Goal: Task Accomplishment & Management: Manage account settings

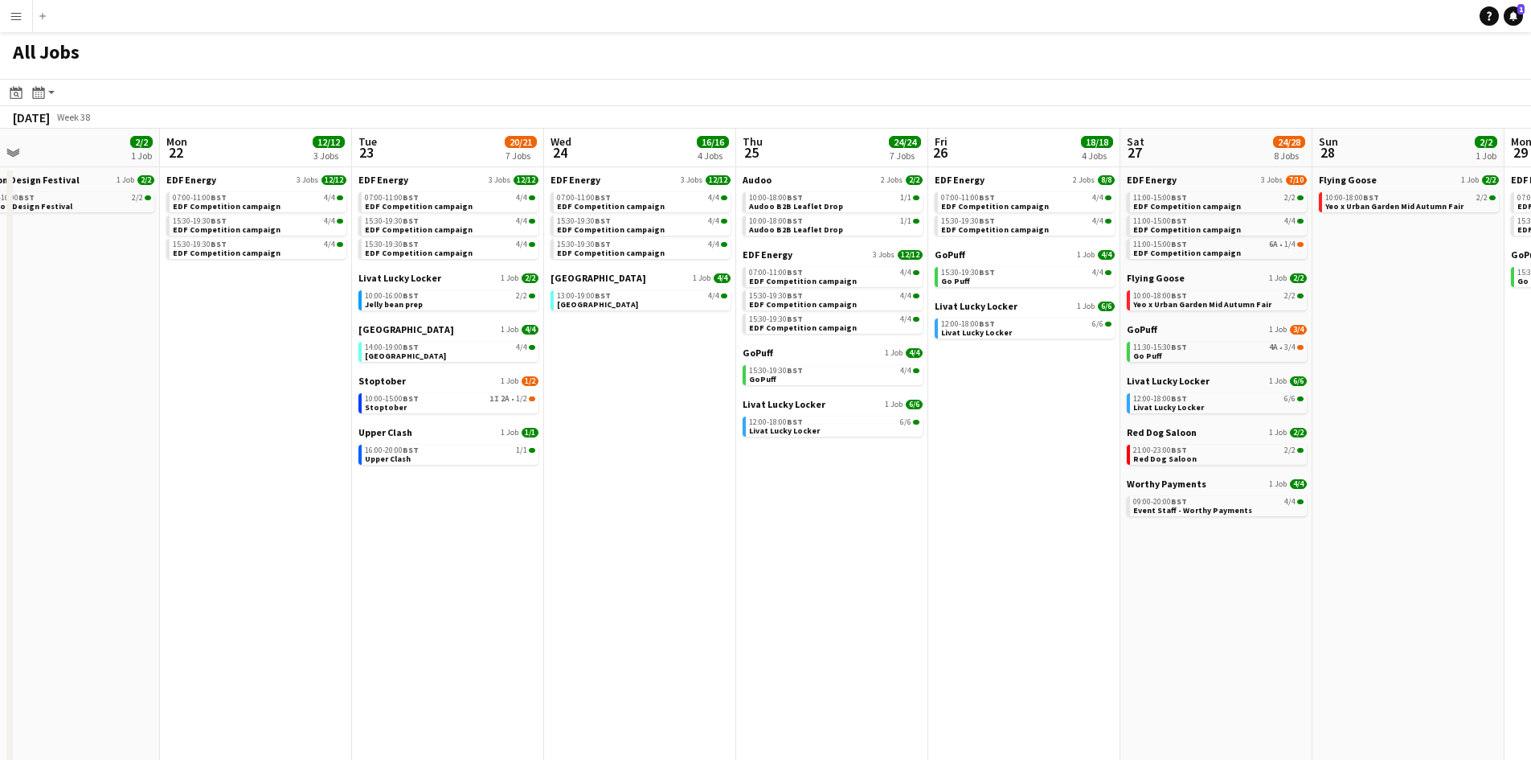
scroll to position [0, 580]
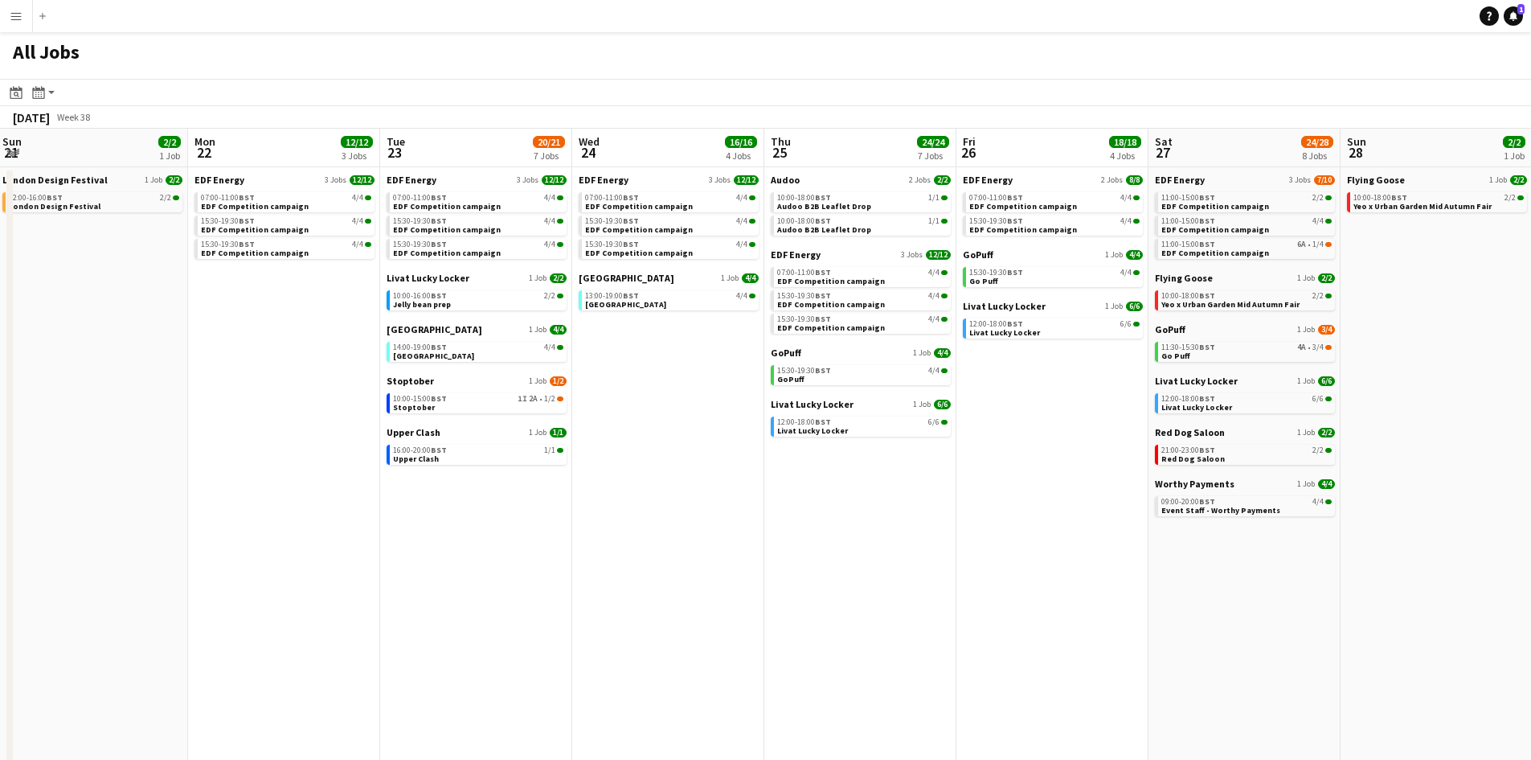
drag, startPoint x: 967, startPoint y: 490, endPoint x: 534, endPoint y: 514, distance: 433.8
click at [534, 514] on app-calendar-viewport "Thu 18 29/29 14 Jobs Fri 19 22/22 9 Jobs Sat 20 20/21 9 Jobs Sun 21 2/2 1 Job M…" at bounding box center [765, 487] width 1531 height 716
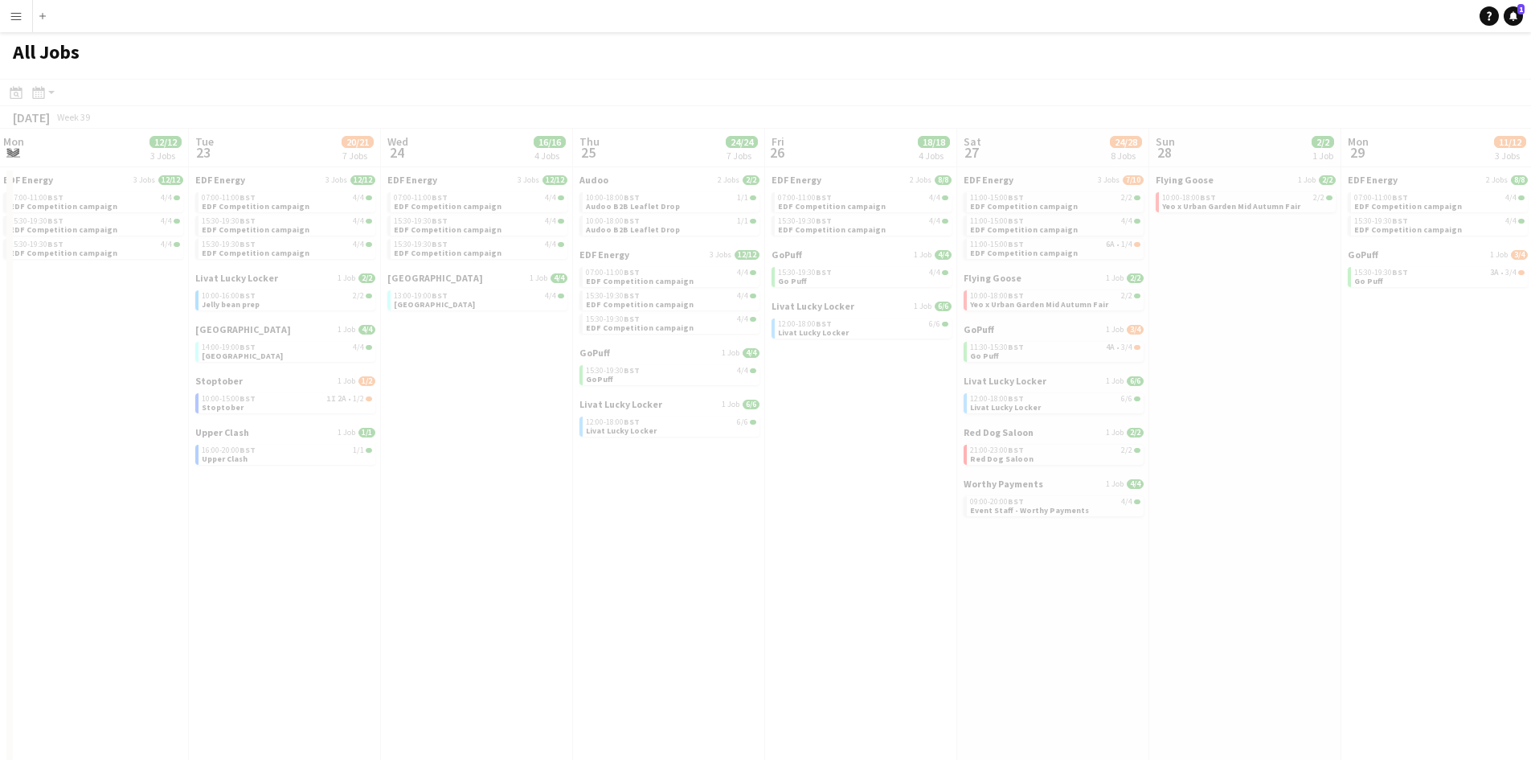
drag, startPoint x: 1124, startPoint y: 401, endPoint x: 933, endPoint y: 389, distance: 191.7
click at [931, 389] on app-all-jobs "All Jobs Date picker [DATE] [DATE] [DATE] M [DATE] T [DATE] W [DATE] T [DATE] F…" at bounding box center [765, 438] width 1531 height 813
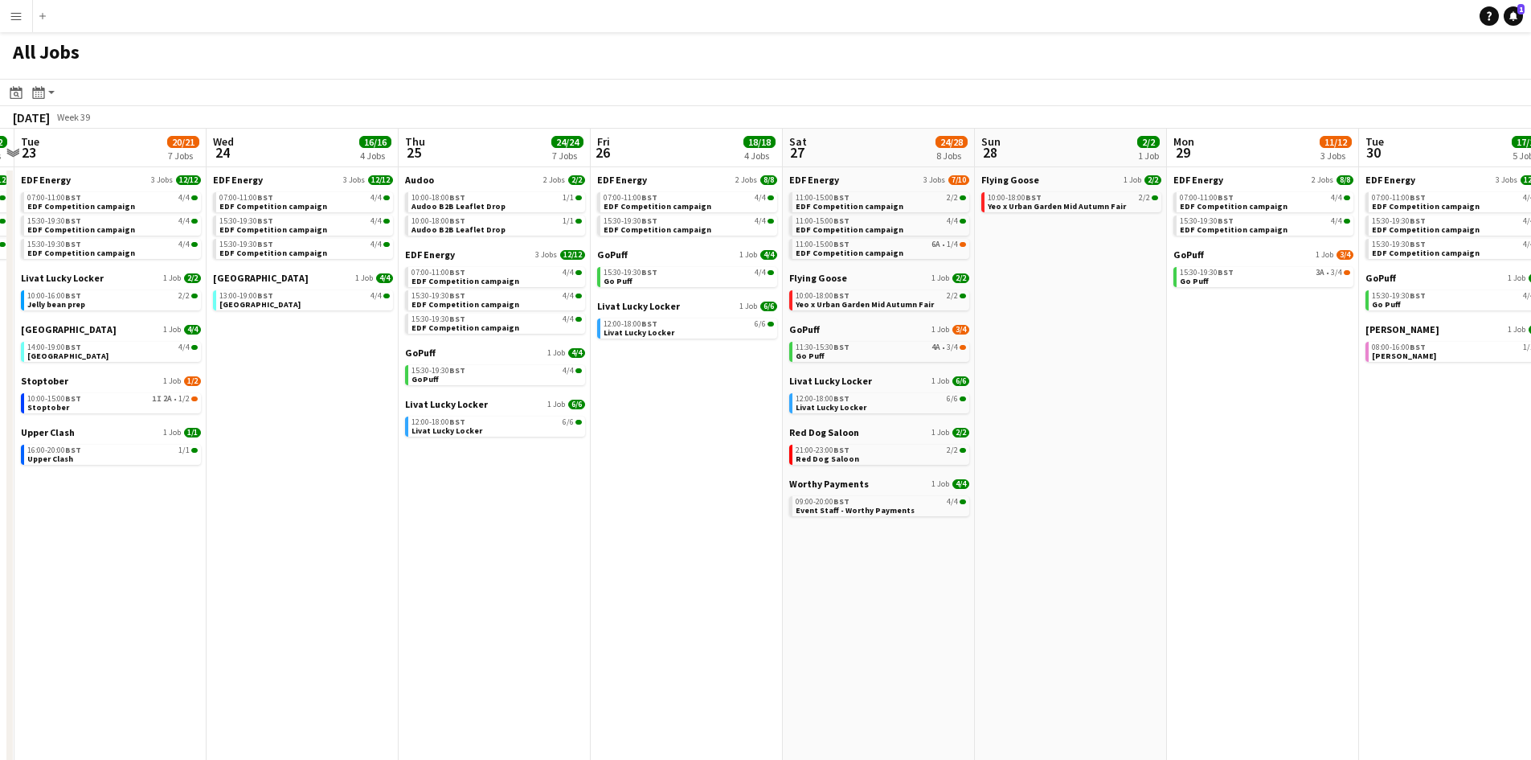
drag, startPoint x: 1242, startPoint y: 387, endPoint x: 1067, endPoint y: 385, distance: 174.4
click at [1067, 385] on app-calendar-viewport "Sat 20 20/21 9 Jobs Sun 21 2/2 1 Job Mon 22 12/12 3 Jobs Tue 23 20/21 7 Jobs We…" at bounding box center [765, 487] width 1531 height 716
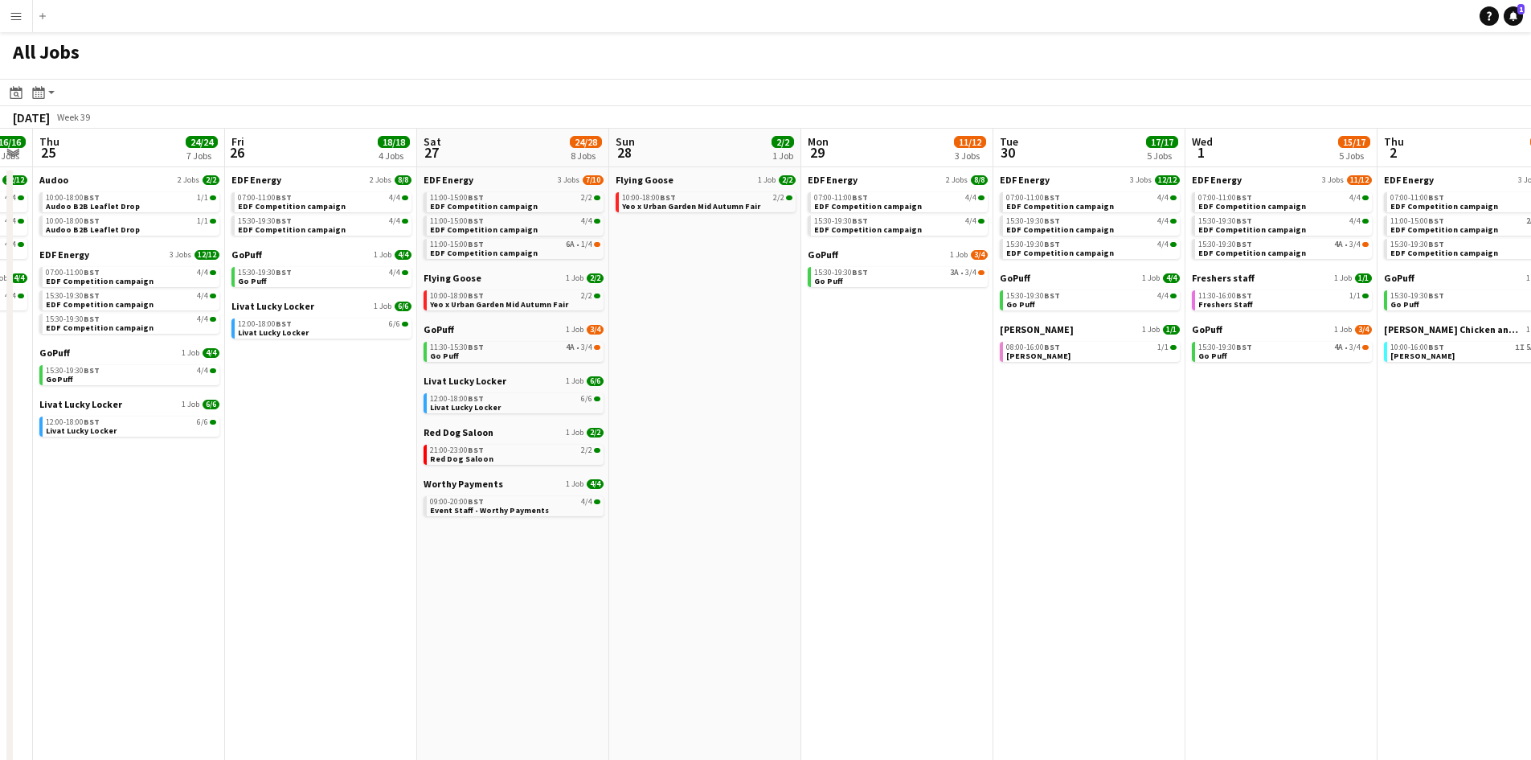
drag, startPoint x: 1218, startPoint y: 366, endPoint x: 658, endPoint y: 399, distance: 560.4
click at [658, 399] on app-calendar-viewport "Mon 22 12/12 3 Jobs Tue 23 20/21 7 Jobs Wed 24 16/16 4 Jobs Thu 25 24/24 7 Jobs…" at bounding box center [765, 487] width 1531 height 716
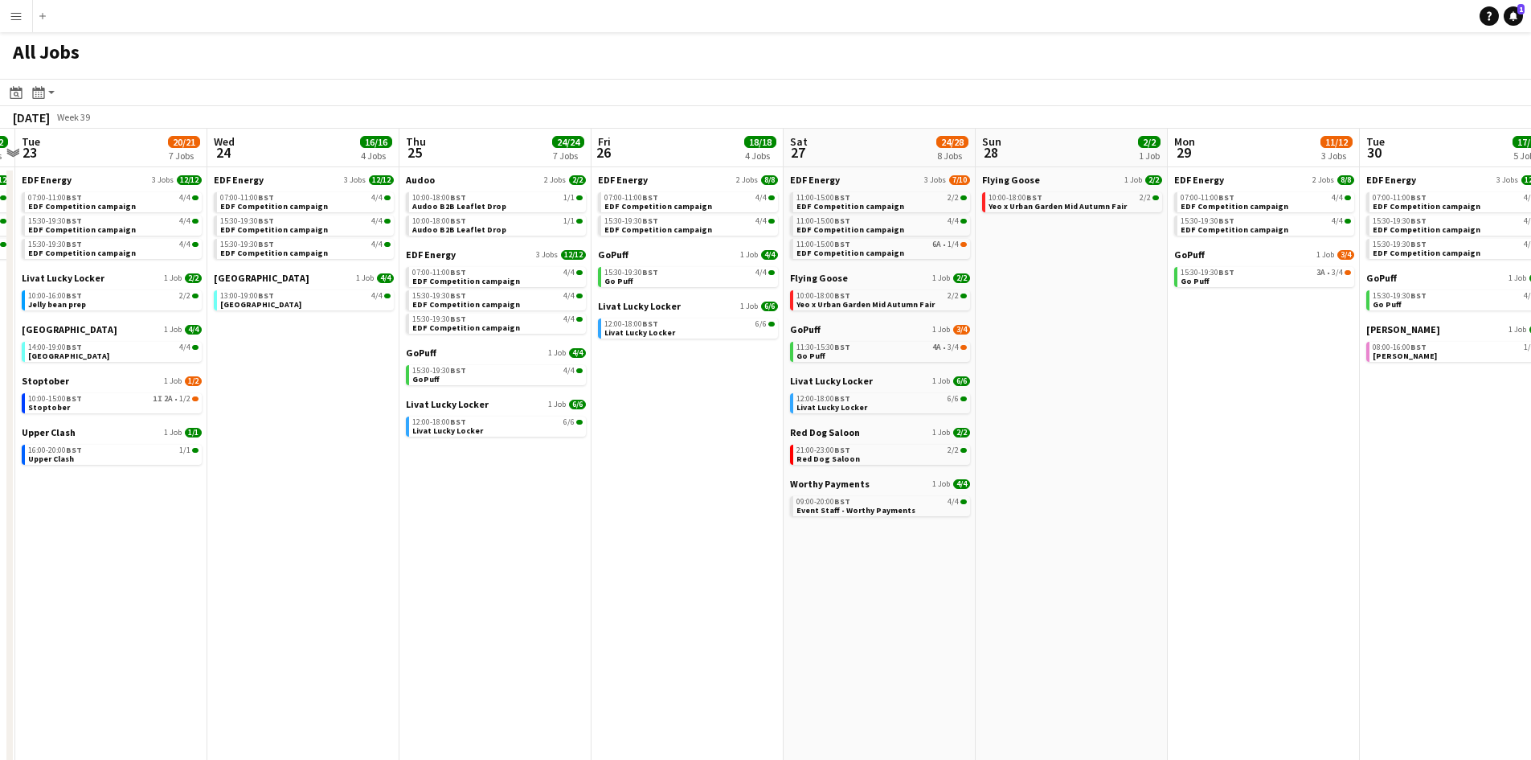
scroll to position [0, 368]
drag, startPoint x: 599, startPoint y: 420, endPoint x: 1160, endPoint y: 485, distance: 564.7
click at [1160, 485] on app-calendar-viewport "Sun 21 2/2 1 Job Mon 22 12/12 3 Jobs Tue 23 20/21 7 Jobs Wed 24 16/16 4 Jobs Th…" at bounding box center [765, 487] width 1531 height 716
click at [903, 355] on link "11:30-15:30 BST 4A • 3/4 Go Puff" at bounding box center [882, 351] width 170 height 18
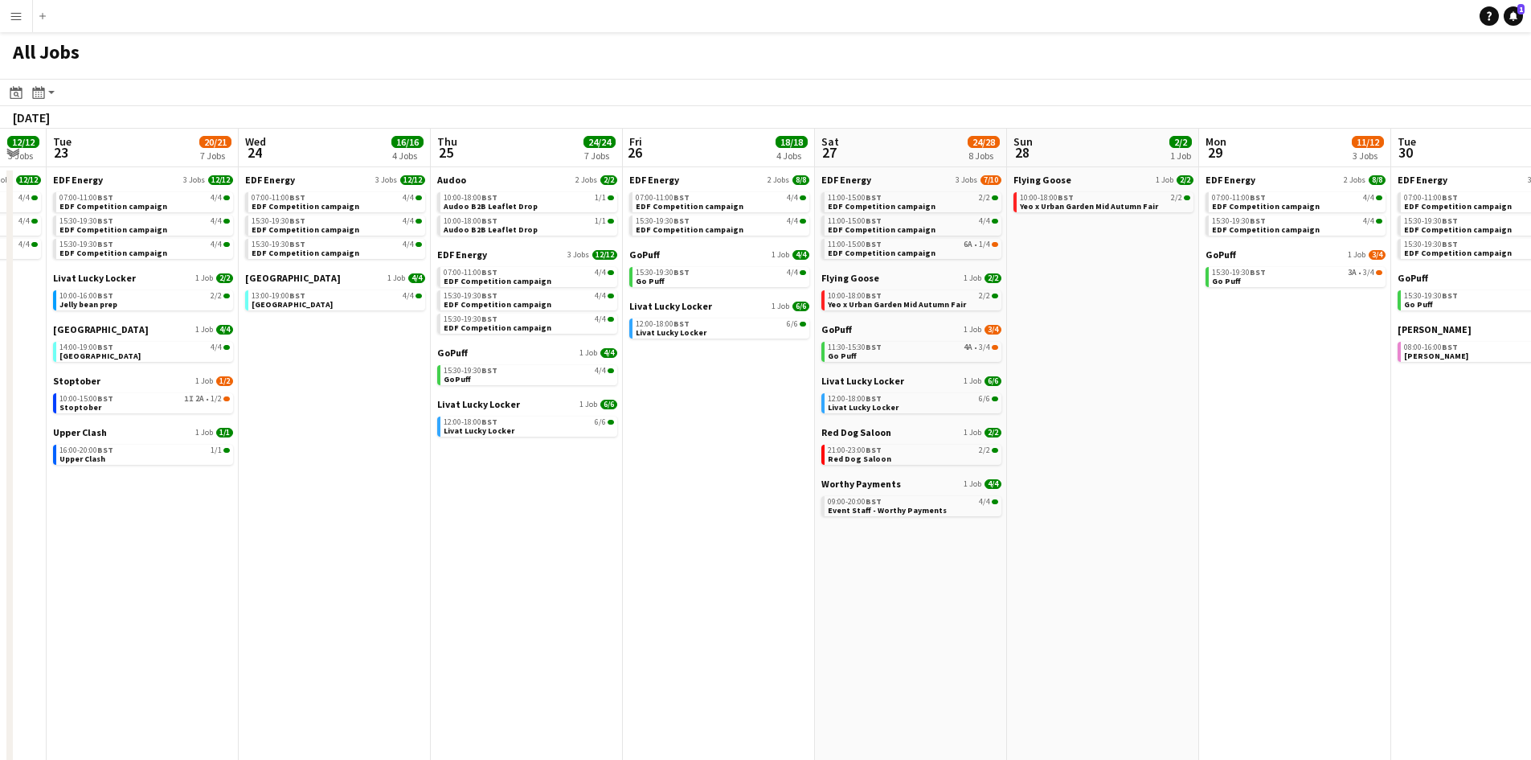
scroll to position [0, 429]
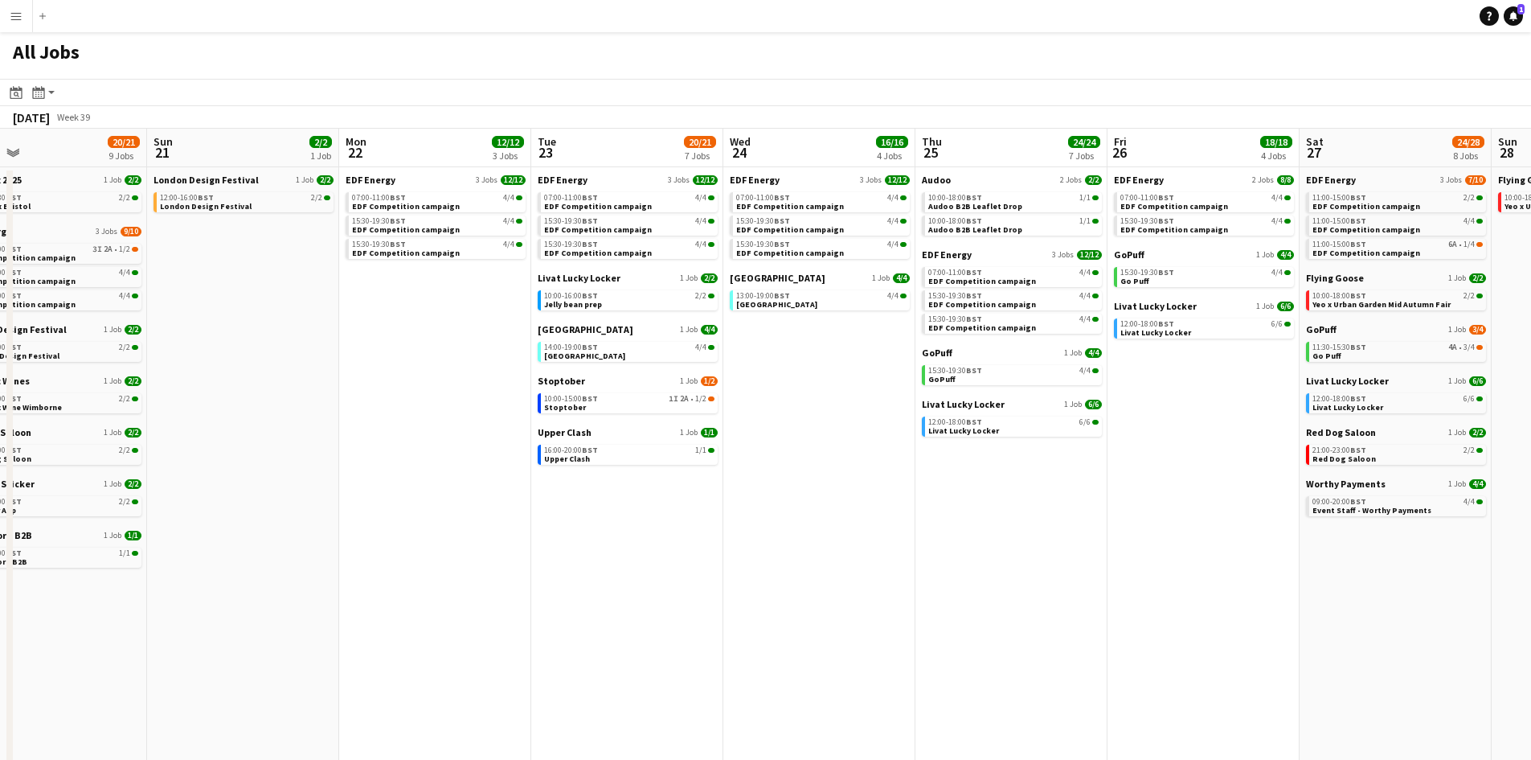
drag, startPoint x: 424, startPoint y: 491, endPoint x: 940, endPoint y: 504, distance: 515.3
click at [940, 504] on app-calendar-viewport "Thu 18 29/29 14 Jobs Fri 19 22/22 9 Jobs Sat 20 20/21 9 Jobs Sun 21 2/2 1 Job M…" at bounding box center [765, 487] width 1531 height 716
click at [582, 400] on span "10:00-15:00 BST" at bounding box center [571, 399] width 54 height 8
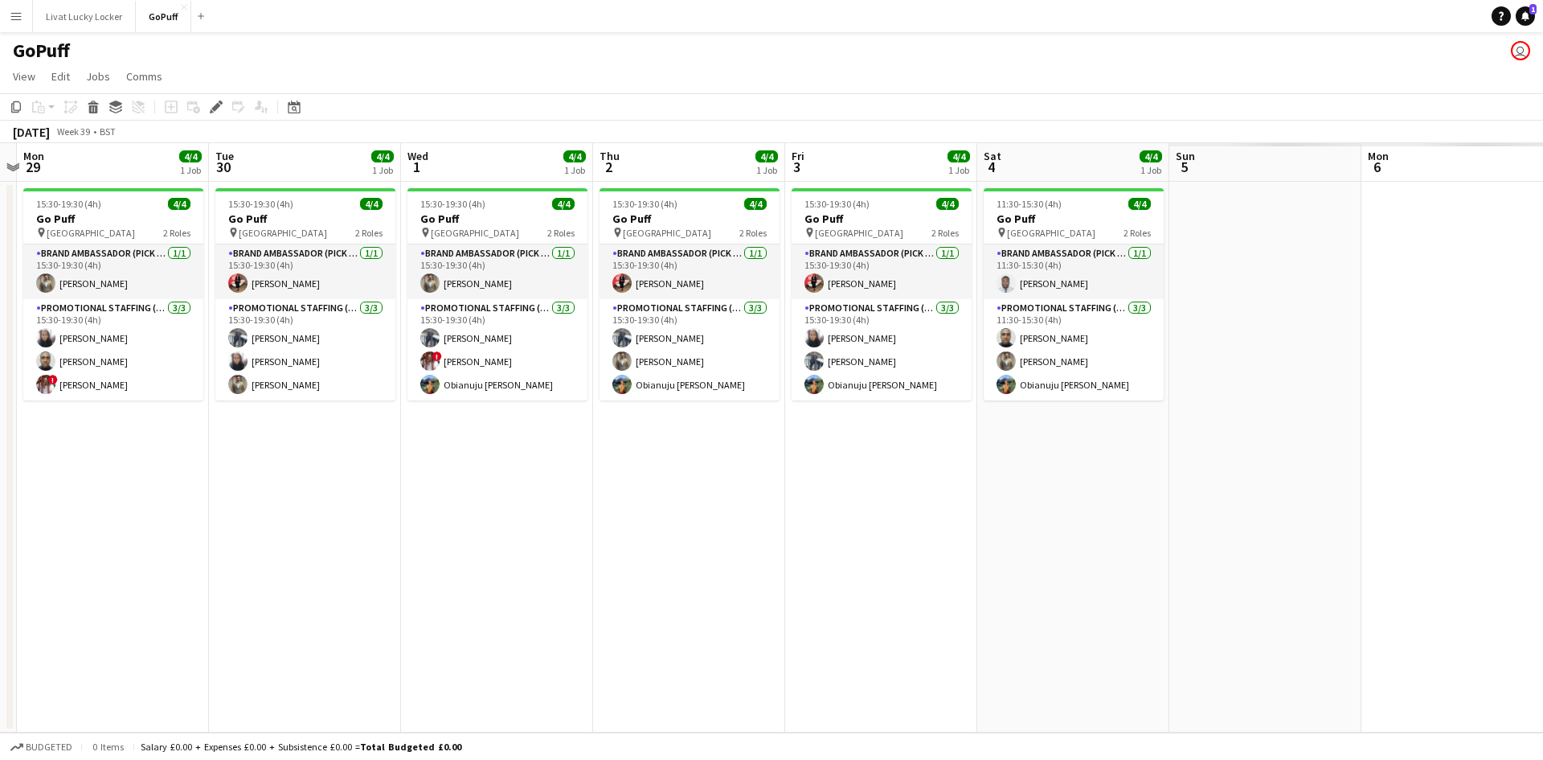
drag, startPoint x: 1268, startPoint y: 555, endPoint x: 301, endPoint y: 540, distance: 967.0
click at [301, 540] on app-calendar-viewport "Fri 26 4/4 1 Job Sat 27 4/4 1 Job Sun 28 Mon 29 4/4 1 Job Tue 30 4/4 1 Job Wed …" at bounding box center [771, 437] width 1543 height 589
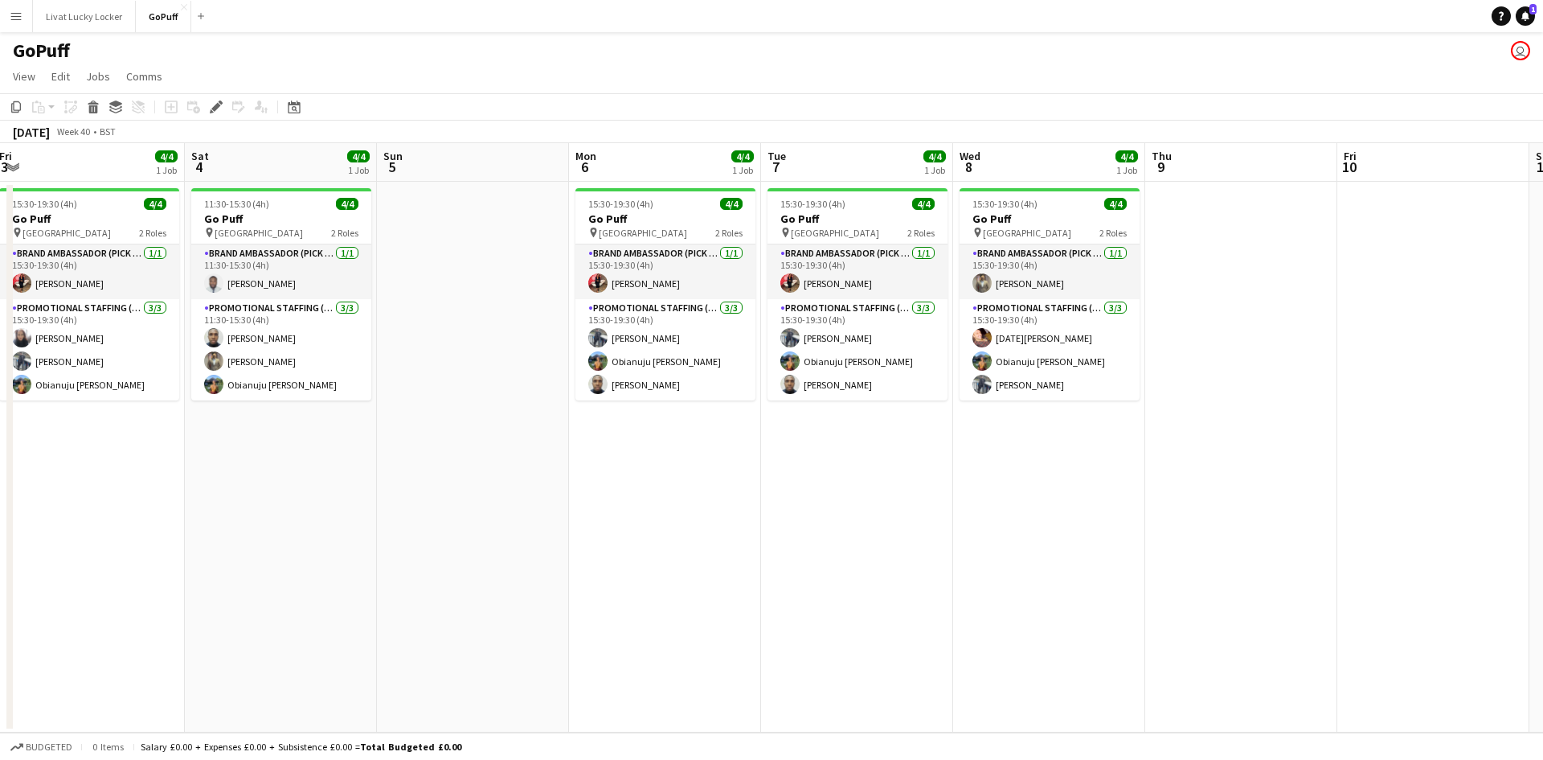
drag, startPoint x: 1071, startPoint y: 509, endPoint x: 279, endPoint y: 479, distance: 793.0
click at [279, 479] on app-calendar-viewport "Tue 30 4/4 1 Job Wed 1 4/4 1 Job Thu 2 4/4 1 Job Fri 3 4/4 1 Job Sat 4 4/4 1 Jo…" at bounding box center [771, 437] width 1543 height 589
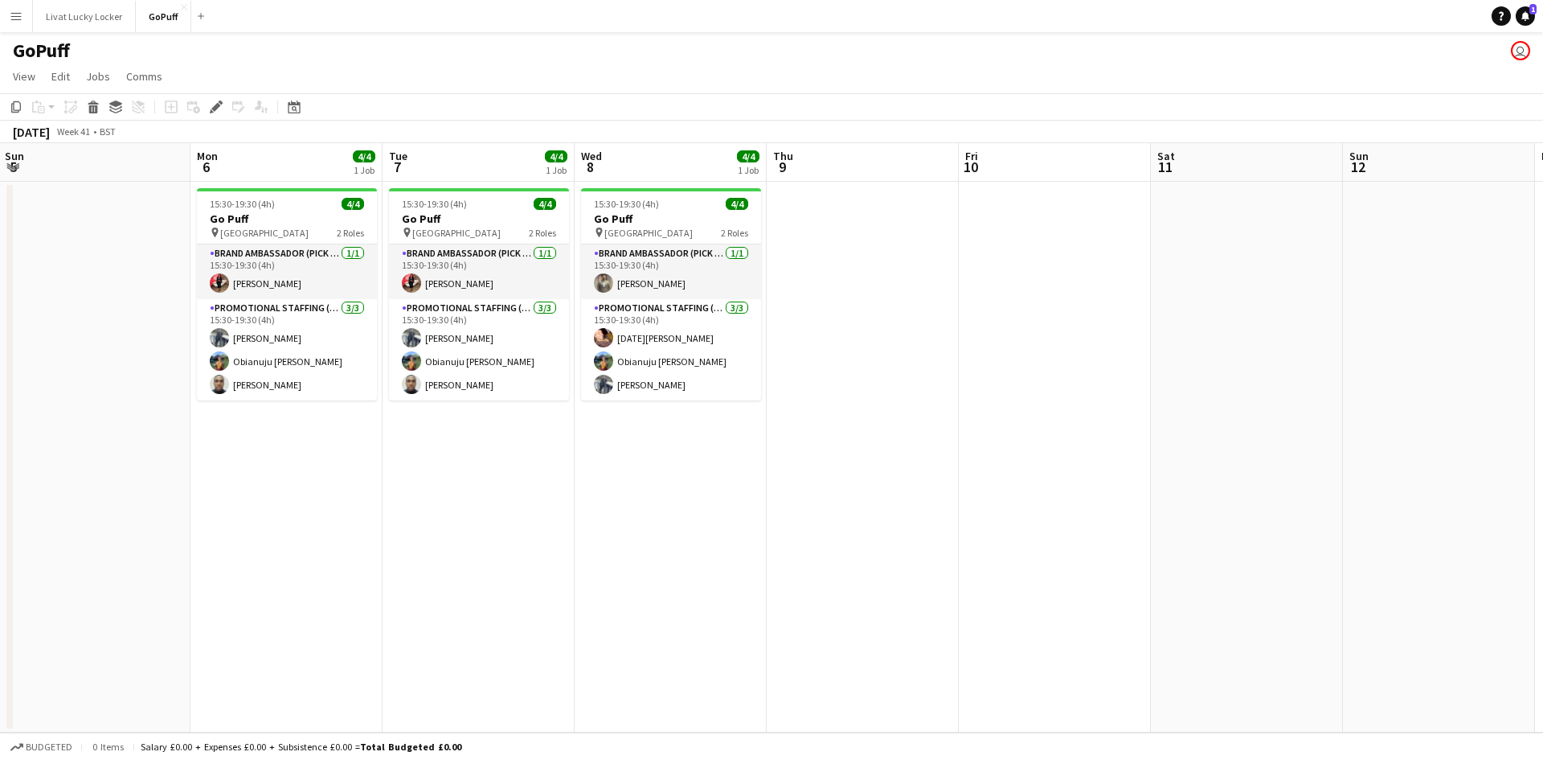
drag, startPoint x: 399, startPoint y: 485, endPoint x: 968, endPoint y: 562, distance: 573.3
click at [1370, 494] on app-calendar-viewport "Thu 2 4/4 1 Job Fri 3 4/4 1 Job Sat 4 4/4 1 Job Sun 5 Mon 6 4/4 1 Job Tue 7 4/4…" at bounding box center [771, 437] width 1543 height 589
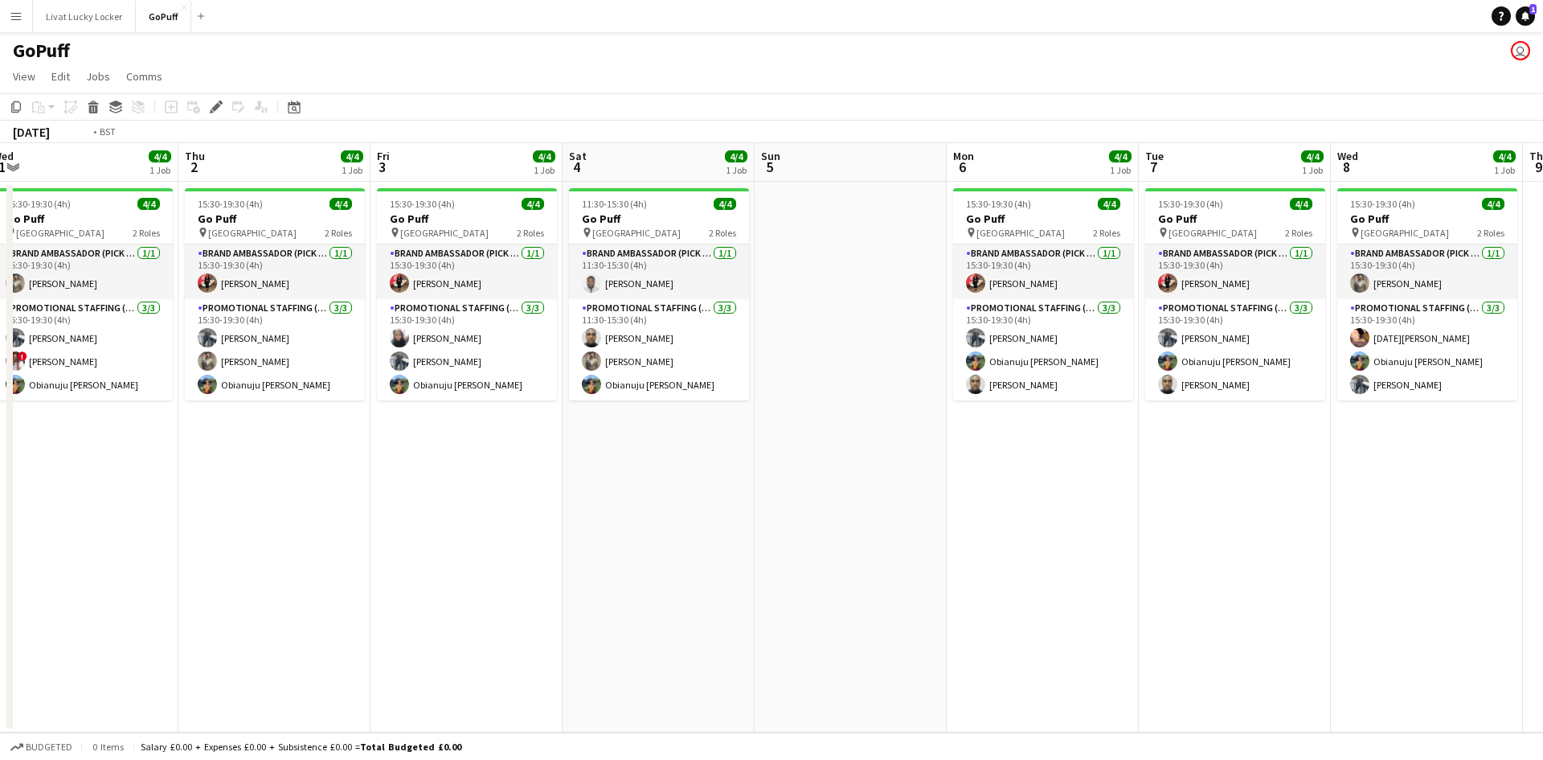
drag, startPoint x: 411, startPoint y: 583, endPoint x: 1054, endPoint y: 592, distance: 643.0
click at [1054, 592] on app-calendar-viewport "Sun 28 Mon 29 4/4 1 Job Tue 30 4/4 1 Job Wed 1 4/4 1 Job Thu 2 4/4 1 Job Fri 3 …" at bounding box center [771, 437] width 1543 height 589
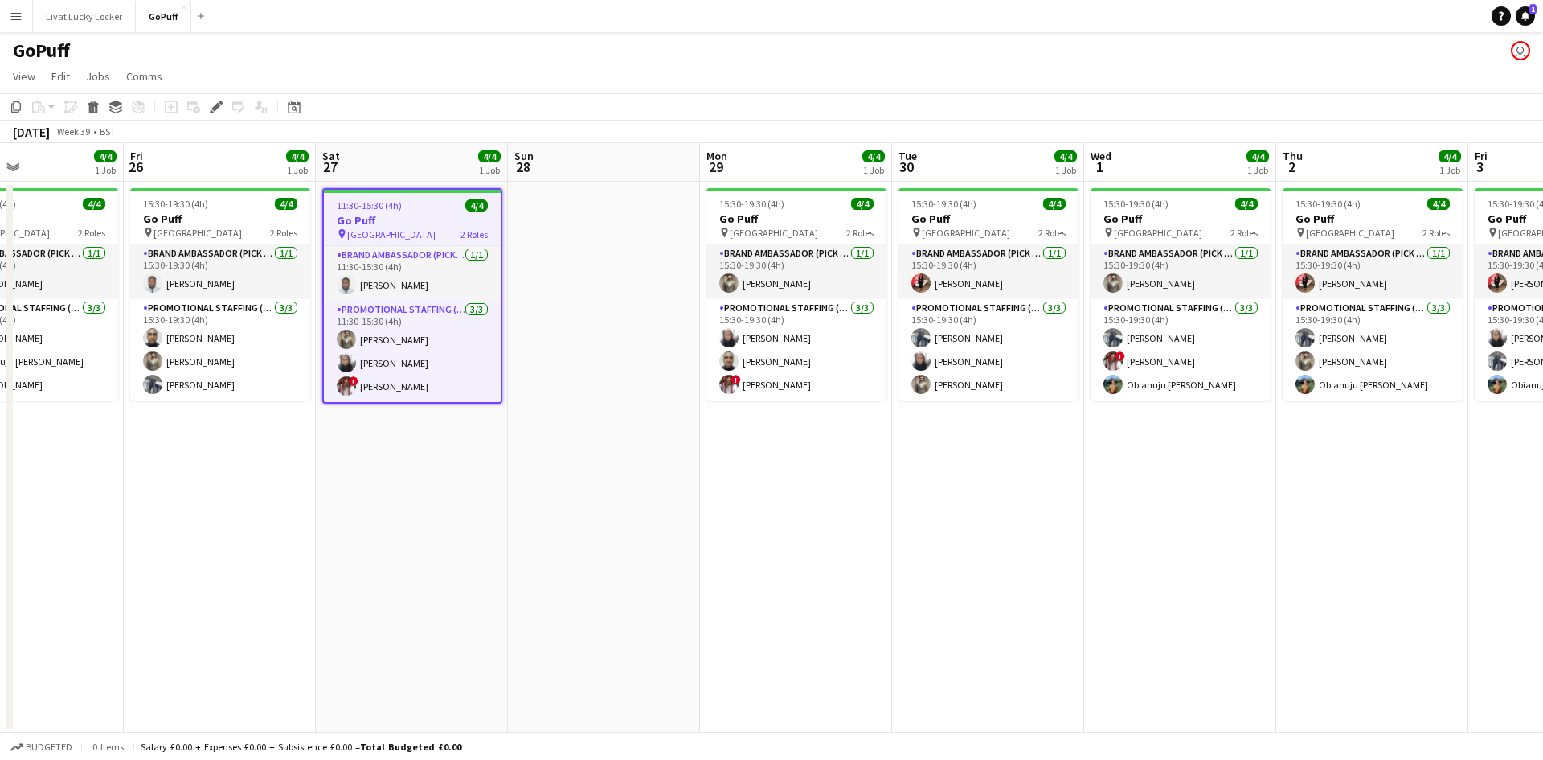
drag, startPoint x: 695, startPoint y: 493, endPoint x: 708, endPoint y: 501, distance: 15.2
click at [714, 494] on app-calendar-viewport "Tue 23 Wed 24 Thu 25 4/4 1 Job Fri 26 4/4 1 Job Sat 27 4/4 1 Job Sun 28 Mon 29 …" at bounding box center [771, 437] width 1543 height 589
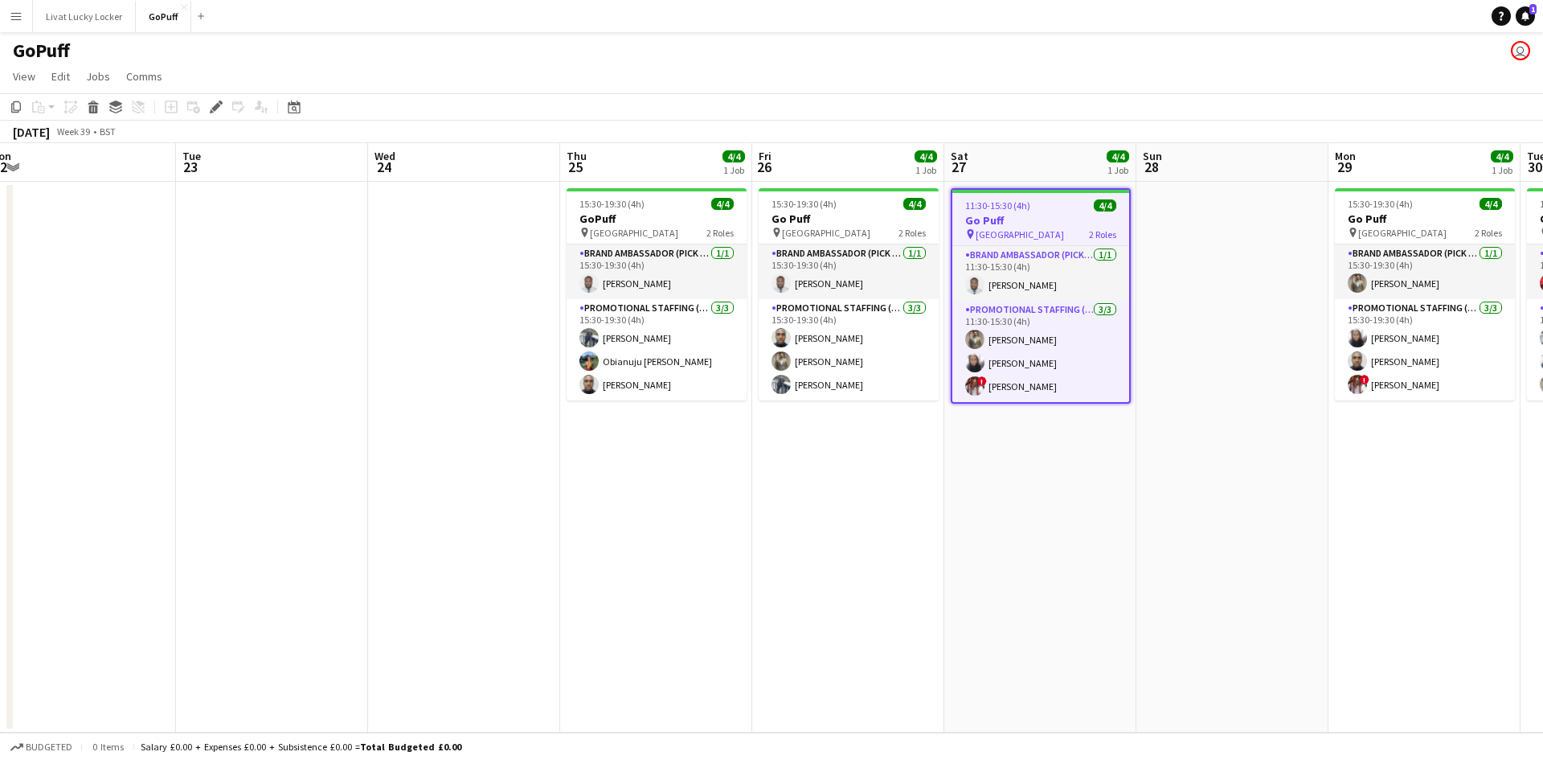
drag, startPoint x: 876, startPoint y: 509, endPoint x: 1239, endPoint y: 507, distance: 362.5
click at [1239, 507] on app-calendar-viewport "Sat 20 Sun 21 Mon 22 Tue 23 Wed 24 Thu 25 4/4 1 Job Fri 26 4/4 1 Job Sat 27 4/4…" at bounding box center [771, 437] width 1543 height 589
